Goal: Information Seeking & Learning: Learn about a topic

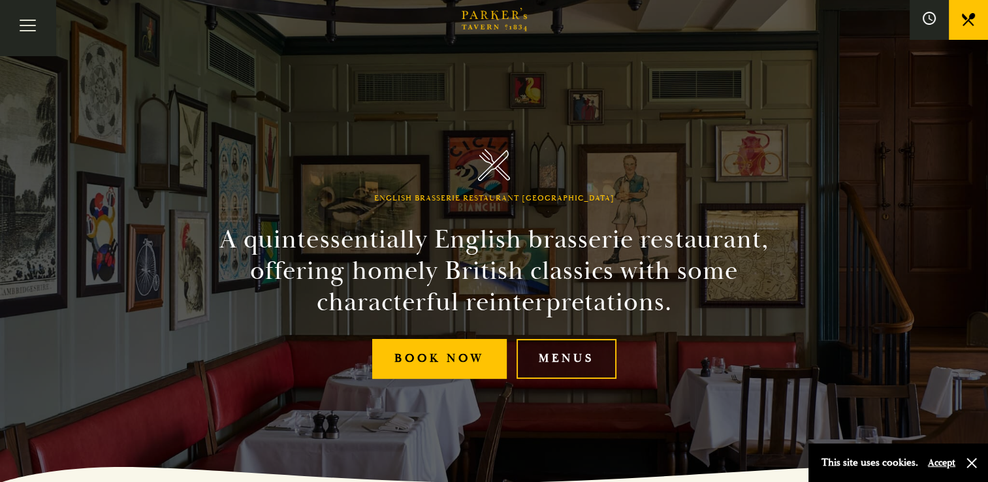
click at [578, 354] on link "Menus" at bounding box center [566, 359] width 100 height 40
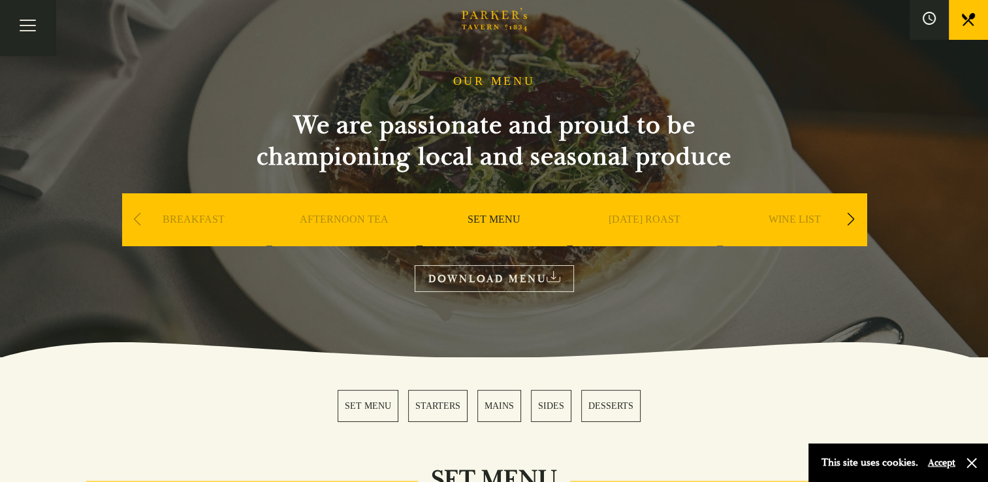
scroll to position [131, 0]
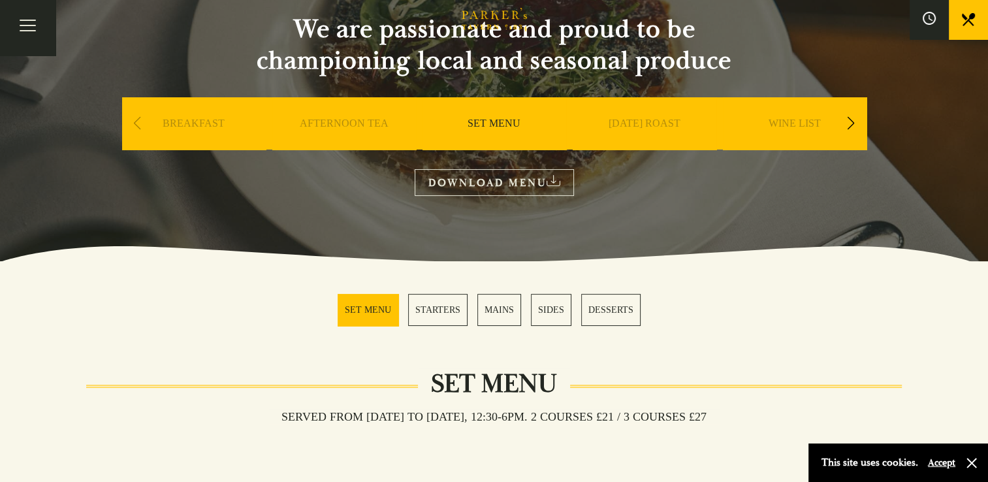
click at [851, 124] on div "Next slide" at bounding box center [851, 123] width 18 height 29
click at [640, 126] on link "BAR" at bounding box center [644, 143] width 22 height 52
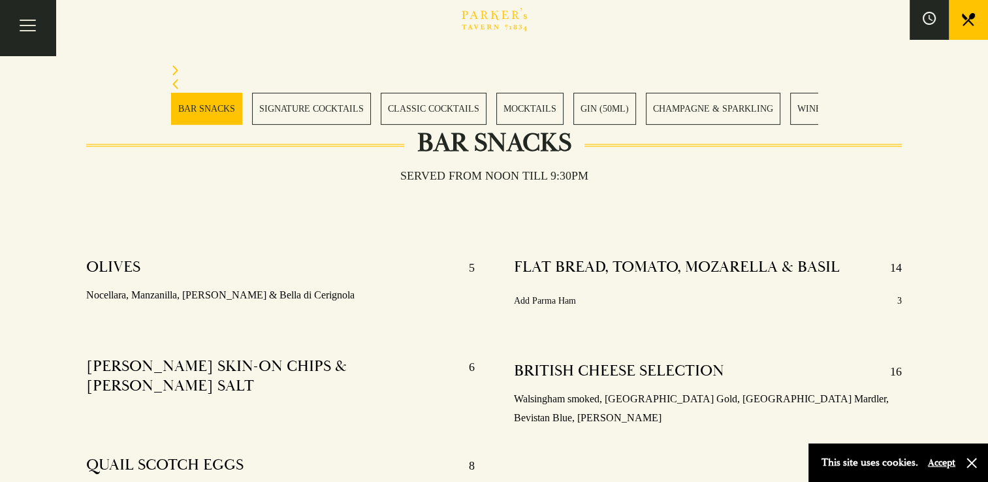
scroll to position [457, 0]
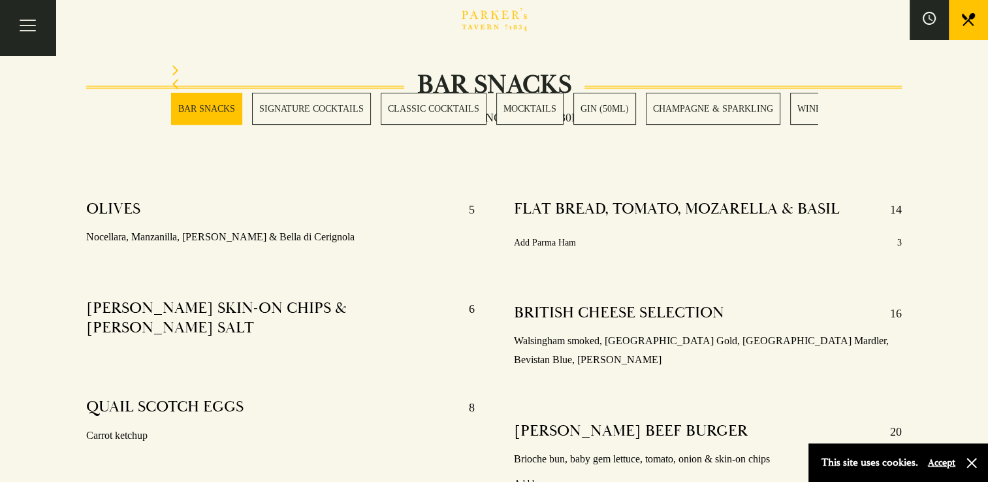
click at [398, 116] on link "CLASSIC COCKTAILS" at bounding box center [434, 109] width 106 height 32
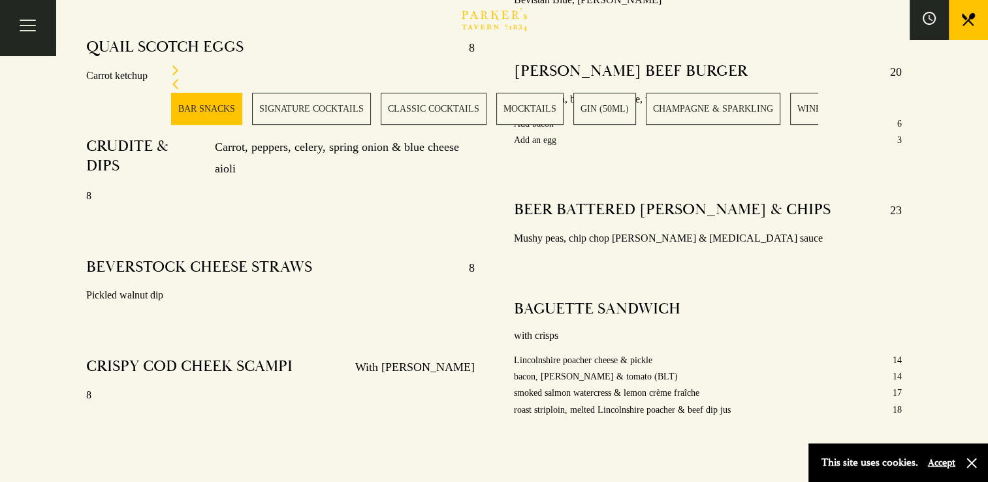
scroll to position [804, 0]
